Goal: Find specific page/section: Find specific page/section

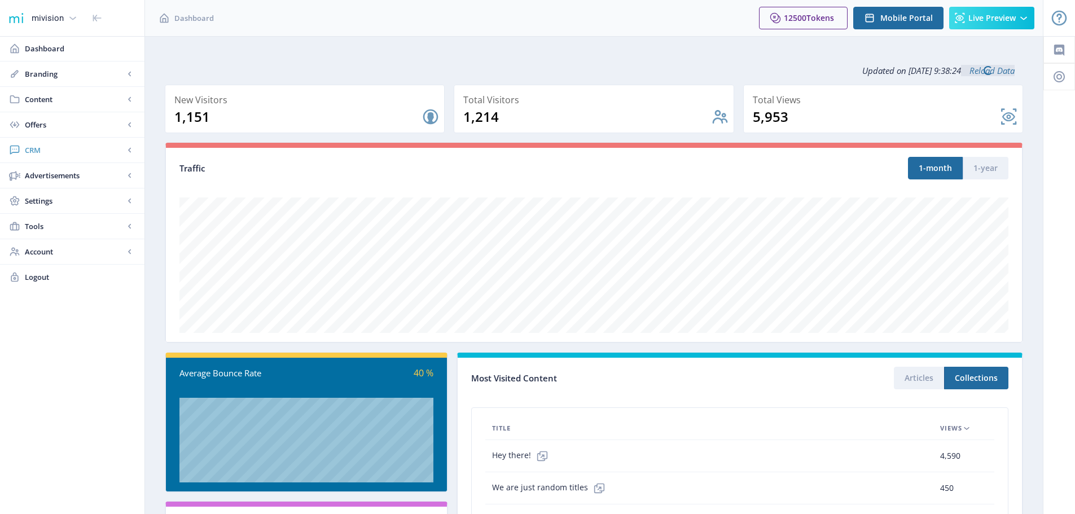
click at [48, 147] on span "CRM" at bounding box center [74, 149] width 99 height 11
click at [60, 171] on span "Readers" at bounding box center [84, 175] width 97 height 11
